Goal: Task Accomplishment & Management: Manage account settings

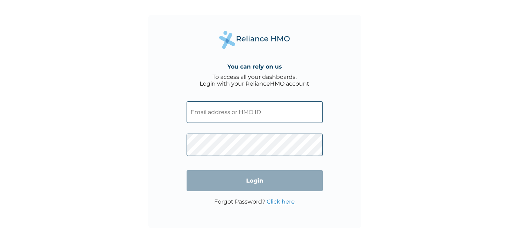
click at [254, 119] on input "text" at bounding box center [255, 112] width 136 height 22
click at [280, 203] on link "Click here" at bounding box center [281, 201] width 28 height 7
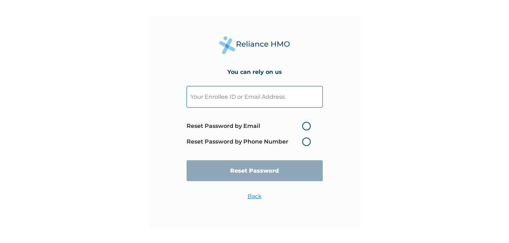
click at [259, 99] on input "text" at bounding box center [255, 97] width 136 height 22
type input "camillecoyac@gmail.com"
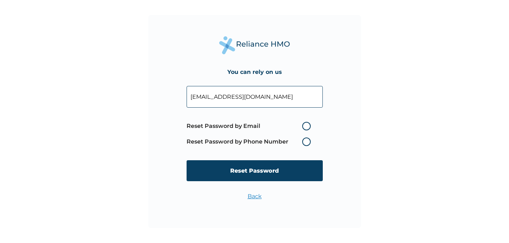
click at [301, 130] on label "Reset Password by Email" at bounding box center [251, 126] width 128 height 9
click at [301, 131] on input "Reset Password by Email" at bounding box center [297, 125] width 11 height 11
radio input "true"
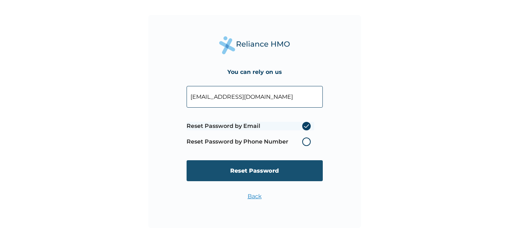
click at [298, 162] on input "Reset Password" at bounding box center [255, 170] width 136 height 21
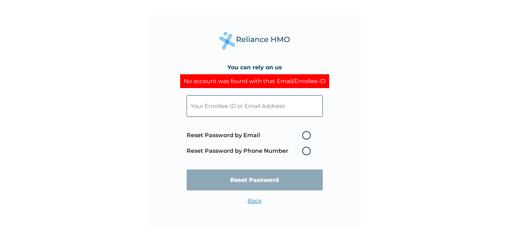
click at [250, 102] on input "text" at bounding box center [255, 106] width 136 height 22
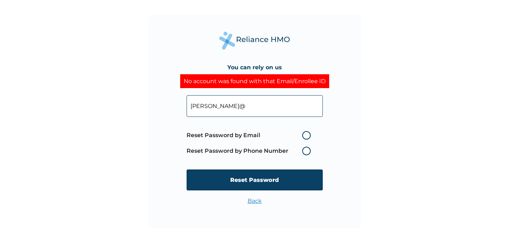
type input "camille@getreliancehealth.com"
click at [239, 131] on label "Reset Password by Email" at bounding box center [251, 135] width 128 height 9
click at [292, 131] on input "Reset Password by Email" at bounding box center [297, 135] width 11 height 11
radio input "true"
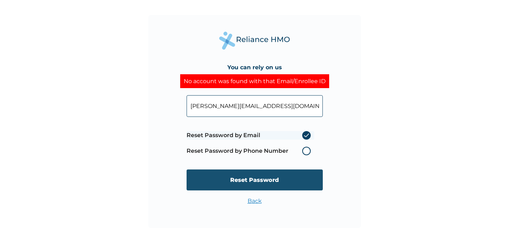
click at [255, 175] on input "Reset Password" at bounding box center [255, 179] width 136 height 21
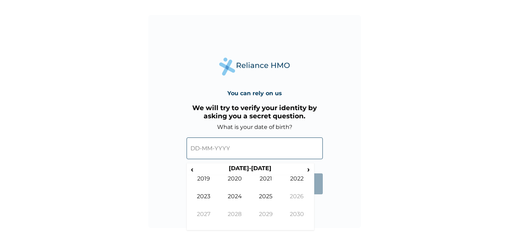
click at [229, 144] on input "text" at bounding box center [255, 148] width 136 height 22
click at [242, 166] on th "2020-2029" at bounding box center [250, 170] width 109 height 10
click at [194, 171] on span "‹" at bounding box center [191, 169] width 7 height 9
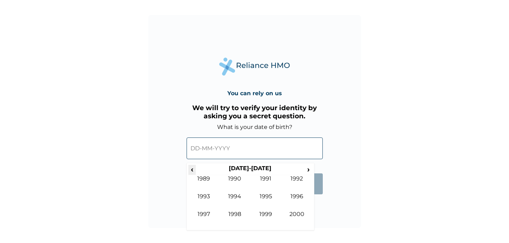
click at [194, 171] on span "‹" at bounding box center [191, 169] width 7 height 9
click at [309, 168] on span "›" at bounding box center [309, 169] width 8 height 9
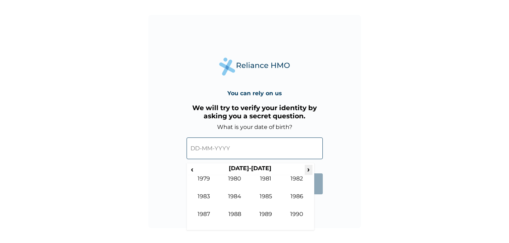
click at [309, 168] on span "›" at bounding box center [309, 169] width 8 height 9
click at [286, 180] on td "1992" at bounding box center [296, 184] width 31 height 18
click at [207, 210] on td "May" at bounding box center [203, 202] width 31 height 18
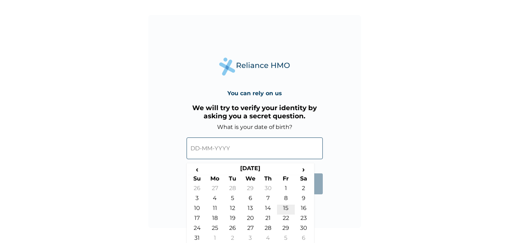
click at [282, 208] on td "15" at bounding box center [286, 209] width 18 height 10
type input "15-05-1992"
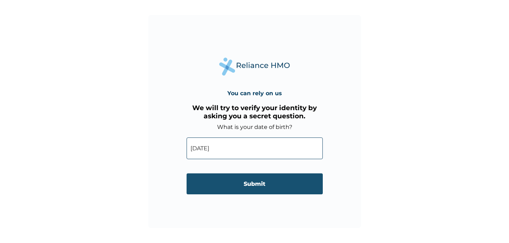
click at [274, 183] on input "Submit" at bounding box center [255, 183] width 136 height 21
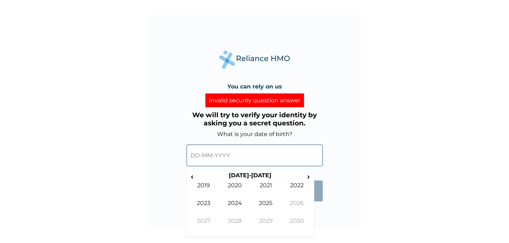
click at [273, 148] on input "text" at bounding box center [255, 155] width 136 height 22
click at [262, 189] on td "2021" at bounding box center [266, 191] width 31 height 18
click at [251, 192] on td "Mar" at bounding box center [266, 191] width 31 height 18
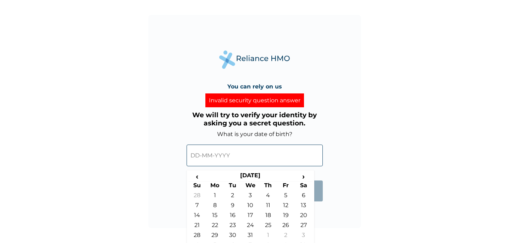
click at [251, 192] on td "3" at bounding box center [251, 197] width 18 height 10
type input "03-03-2021"
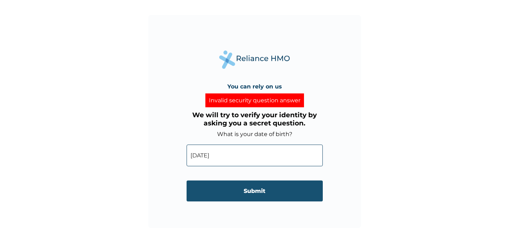
click at [262, 193] on input "Submit" at bounding box center [255, 190] width 136 height 21
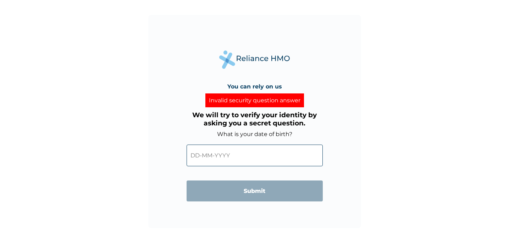
click at [258, 158] on input "text" at bounding box center [255, 155] width 136 height 22
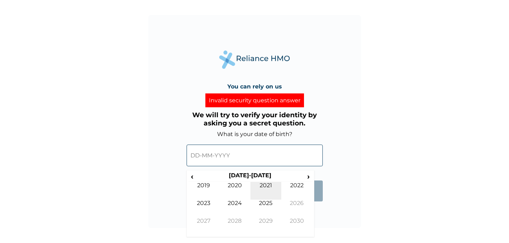
click at [257, 187] on td "2021" at bounding box center [266, 191] width 31 height 18
click at [257, 187] on td "Mar" at bounding box center [266, 191] width 31 height 18
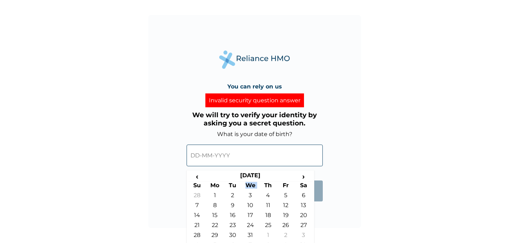
click at [257, 187] on th "We" at bounding box center [251, 187] width 18 height 10
click at [252, 196] on td "3" at bounding box center [251, 197] width 18 height 10
type input "03-03-2021"
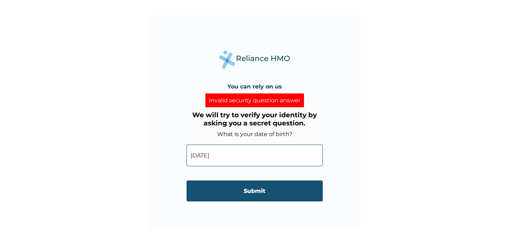
click at [258, 197] on input "Submit" at bounding box center [255, 190] width 136 height 21
